Goal: Download file/media

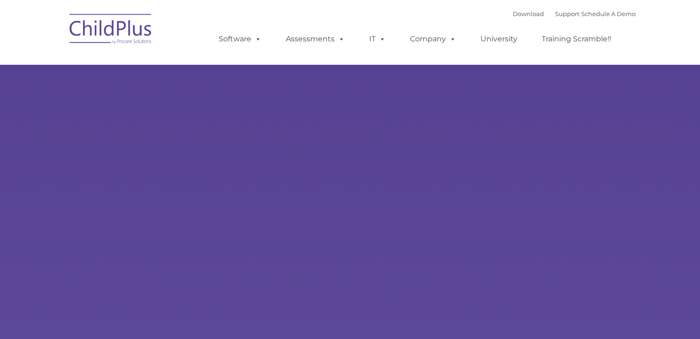
type input ""
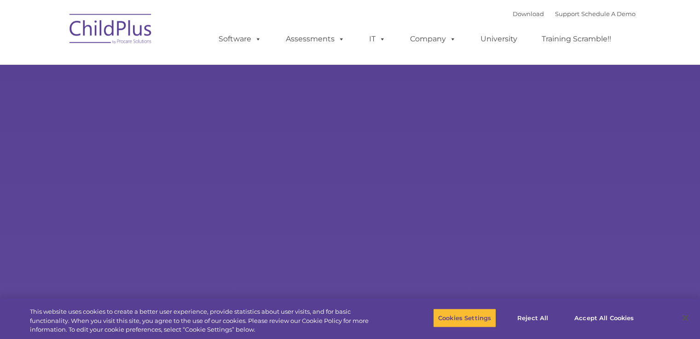
select select "MEDIUM"
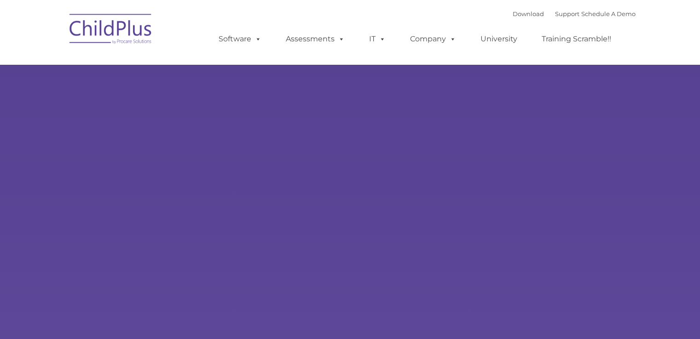
type input ""
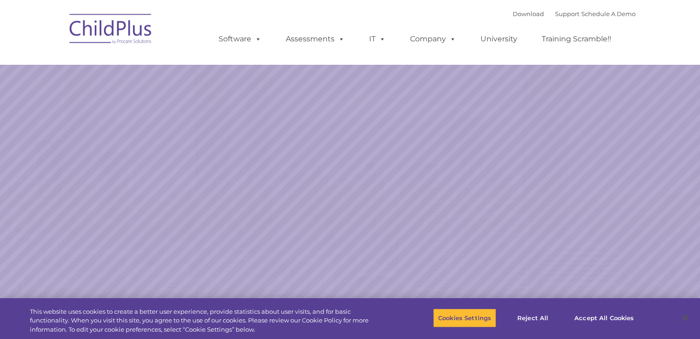
select select "MEDIUM"
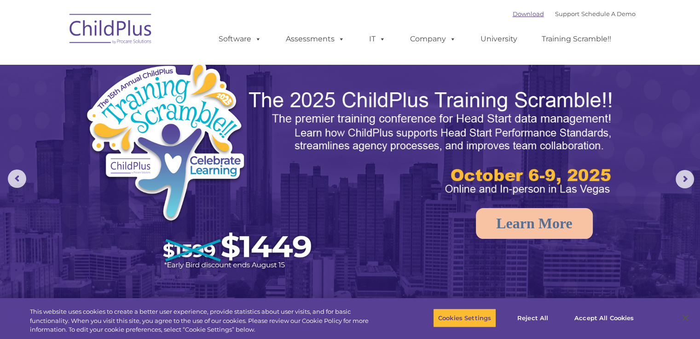
click at [523, 17] on link "Download" at bounding box center [527, 13] width 31 height 7
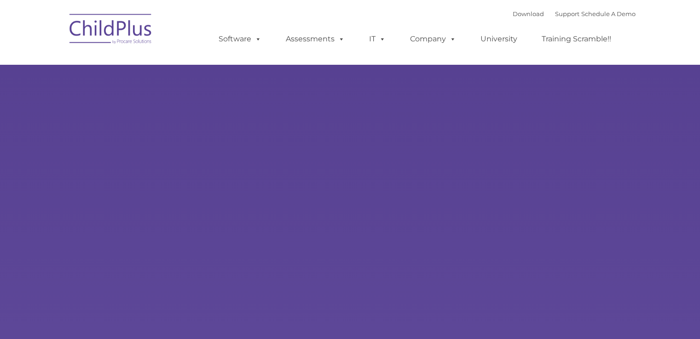
type input ""
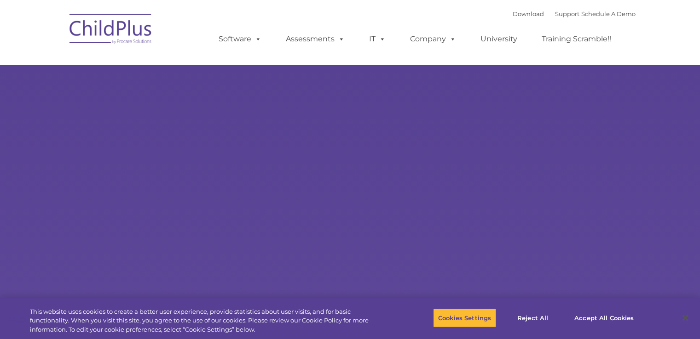
select select "MEDIUM"
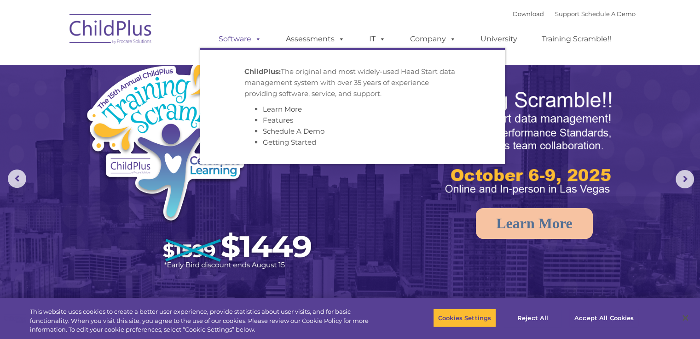
click at [257, 36] on span at bounding box center [256, 39] width 10 height 9
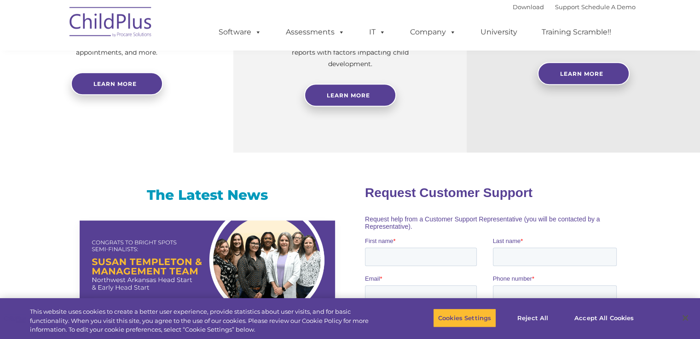
scroll to position [159, 0]
